Goal: Information Seeking & Learning: Find contact information

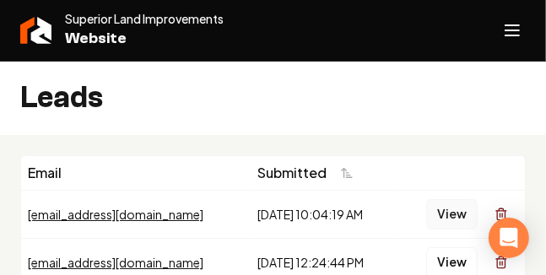
click at [442, 214] on button "View" at bounding box center [451, 214] width 51 height 30
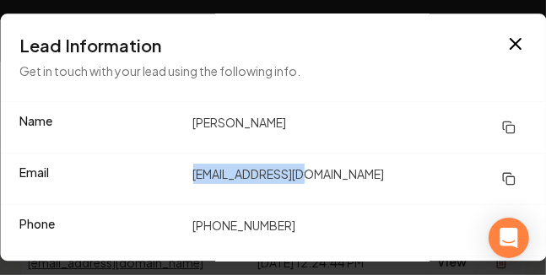
drag, startPoint x: 305, startPoint y: 178, endPoint x: 187, endPoint y: 175, distance: 118.2
click at [187, 175] on div "Email [EMAIL_ADDRESS][DOMAIN_NAME]" at bounding box center [273, 178] width 546 height 51
copy dd "[EMAIL_ADDRESS][DOMAIN_NAME]"
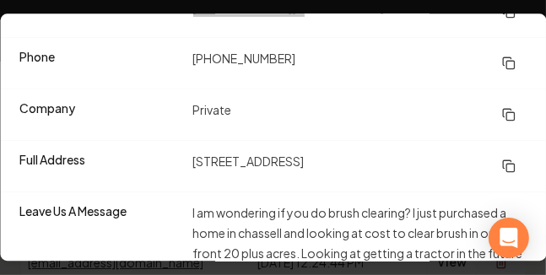
scroll to position [169, 0]
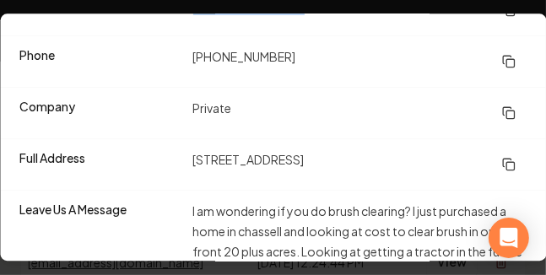
drag, startPoint x: 297, startPoint y: 157, endPoint x: 184, endPoint y: 150, distance: 113.3
click at [184, 150] on div "Full Address [STREET_ADDRESS]" at bounding box center [273, 163] width 546 height 51
copy dd "[STREET_ADDRESS]"
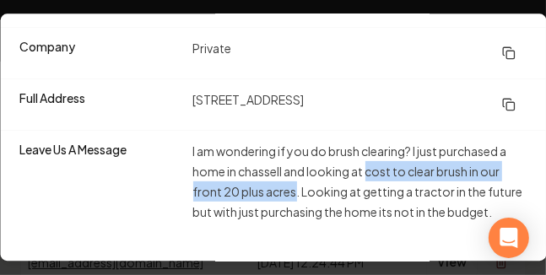
drag, startPoint x: 365, startPoint y: 166, endPoint x: 290, endPoint y: 188, distance: 77.4
click at [290, 188] on dd "I am wondering if you do brush clearing? I just purchased a home in chassell an…" at bounding box center [359, 196] width 332 height 111
copy dd "cost to clear brush in our front 20 plus acres"
